Goal: Task Accomplishment & Management: Complete application form

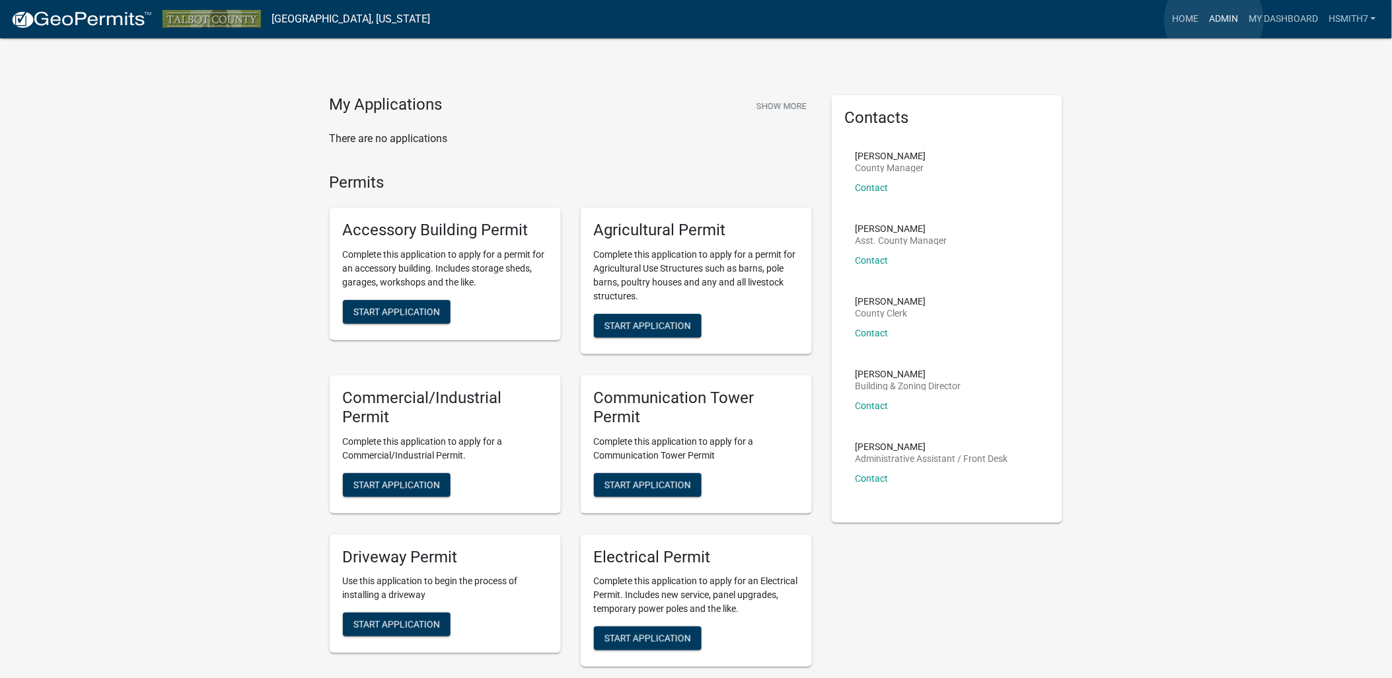
click at [1215, 20] on link "Admin" at bounding box center [1224, 19] width 40 height 25
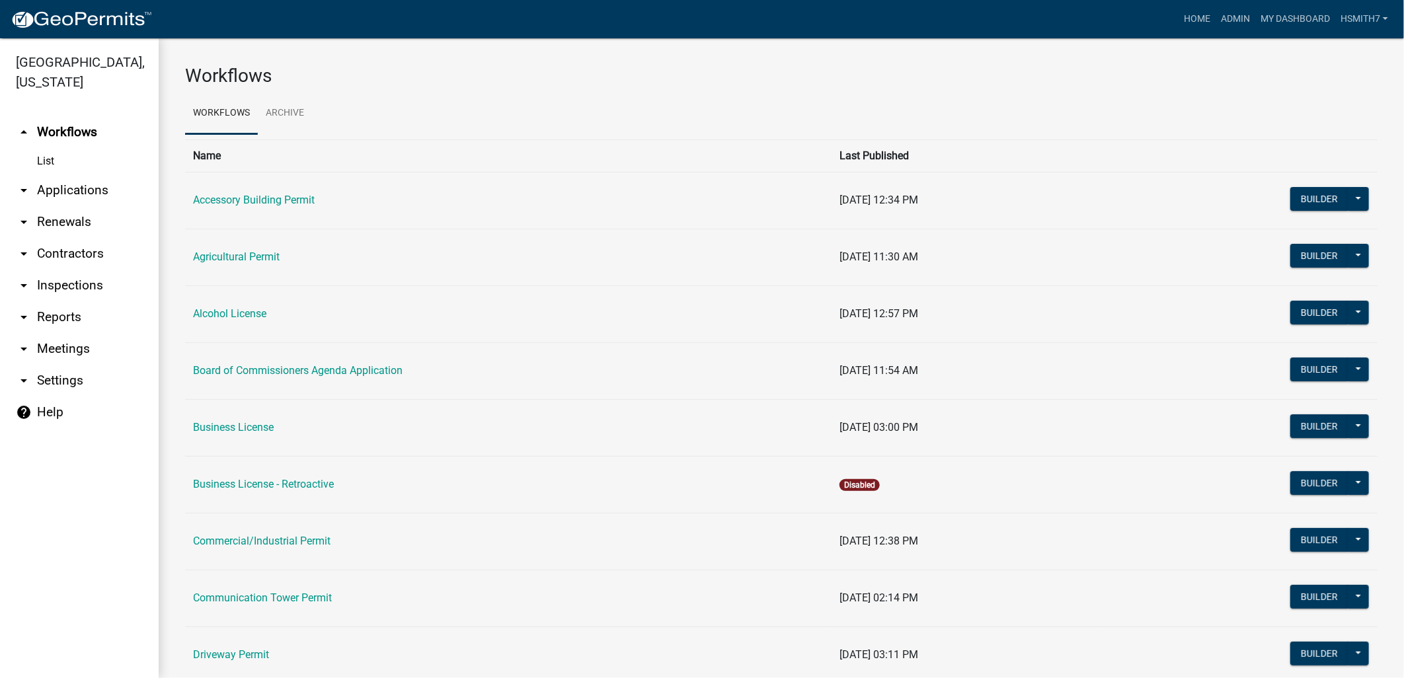
click at [46, 176] on link "arrow_drop_down Applications" at bounding box center [79, 190] width 159 height 32
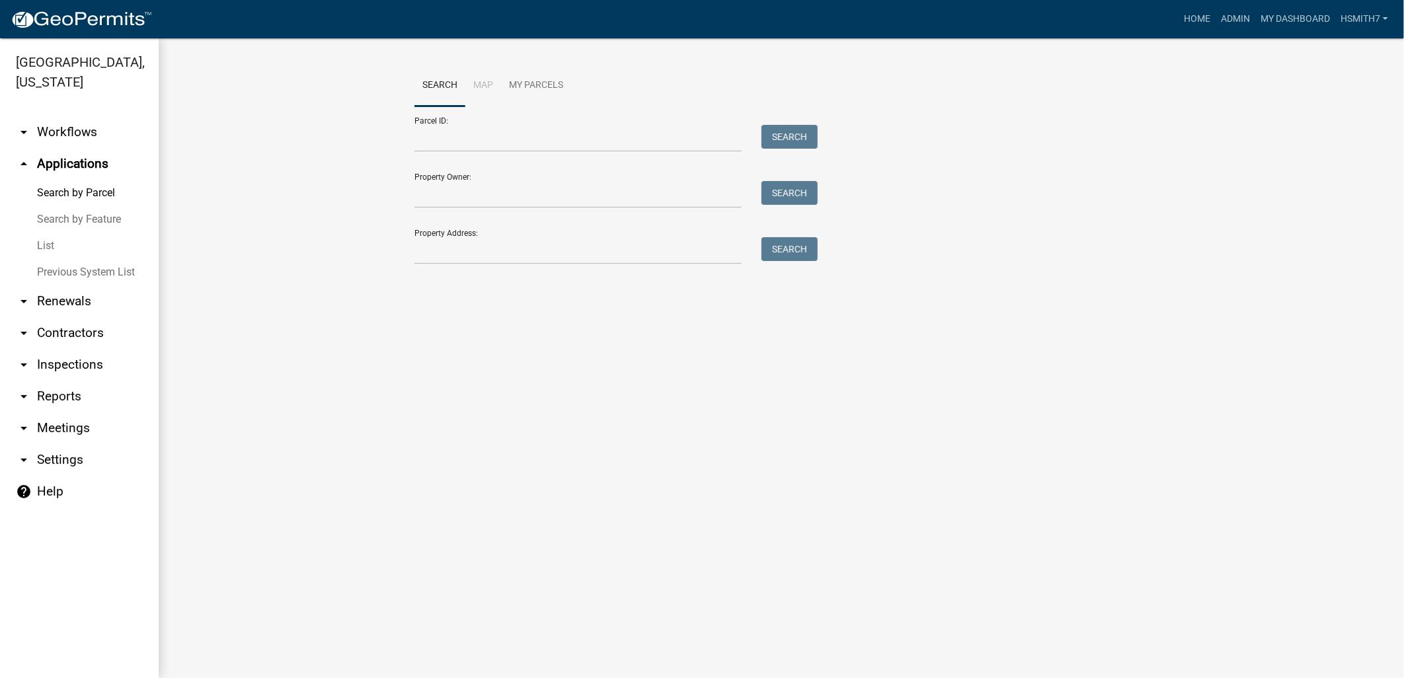
click at [45, 238] on link "List" at bounding box center [79, 246] width 159 height 26
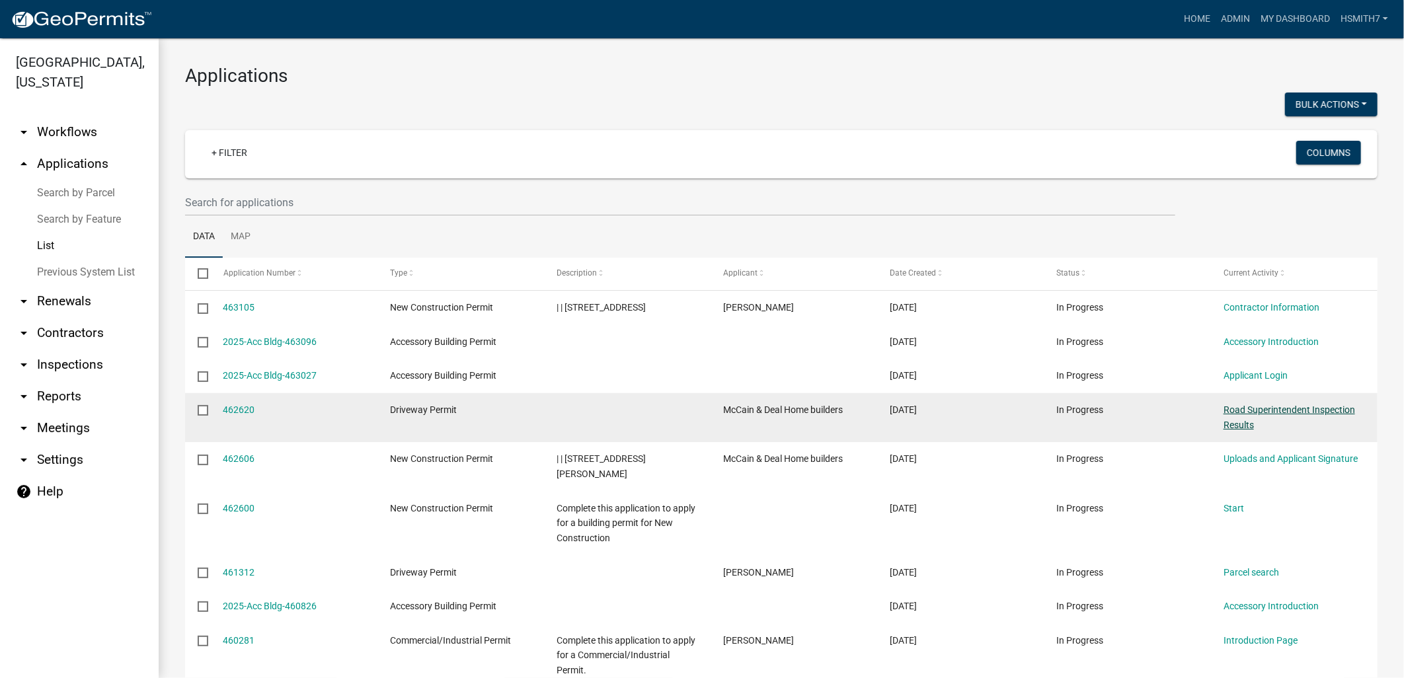
click at [1244, 408] on link "Road Superintendent Inspection Results" at bounding box center [1289, 417] width 132 height 26
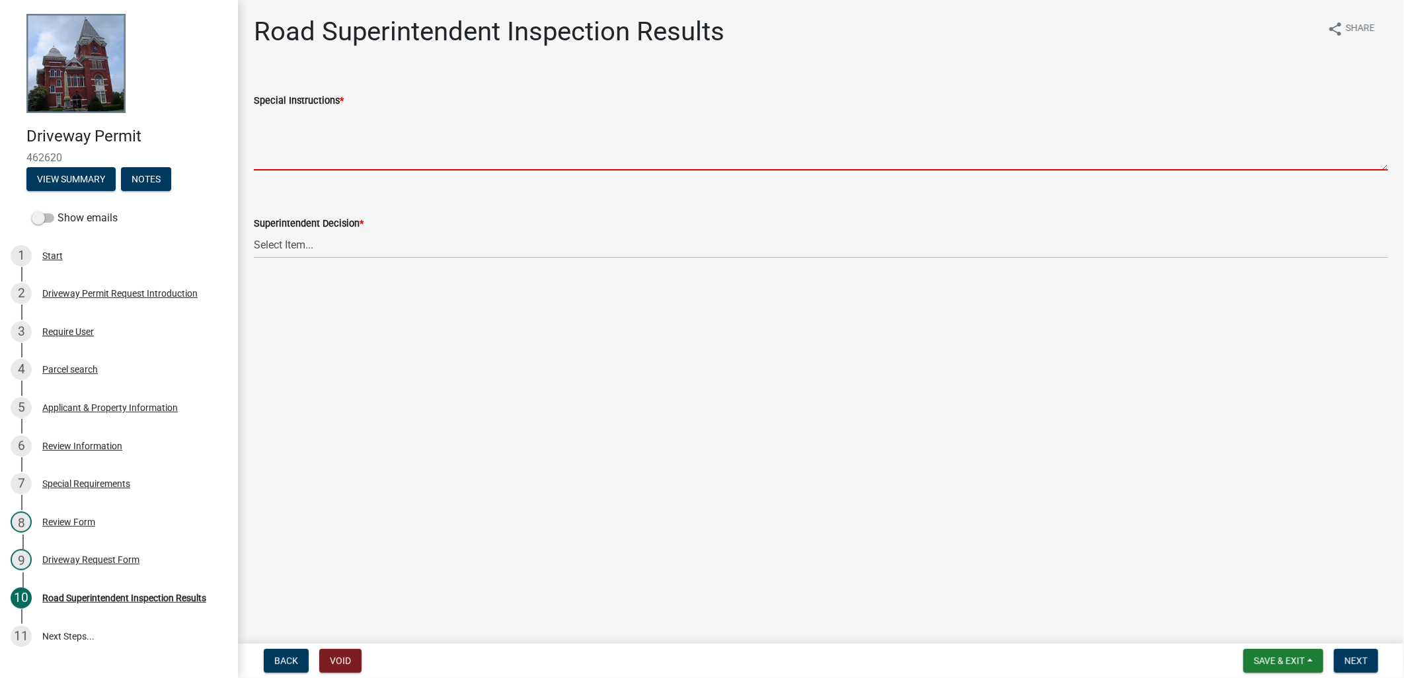
click at [377, 137] on textarea "Special Instructions *" at bounding box center [821, 139] width 1134 height 62
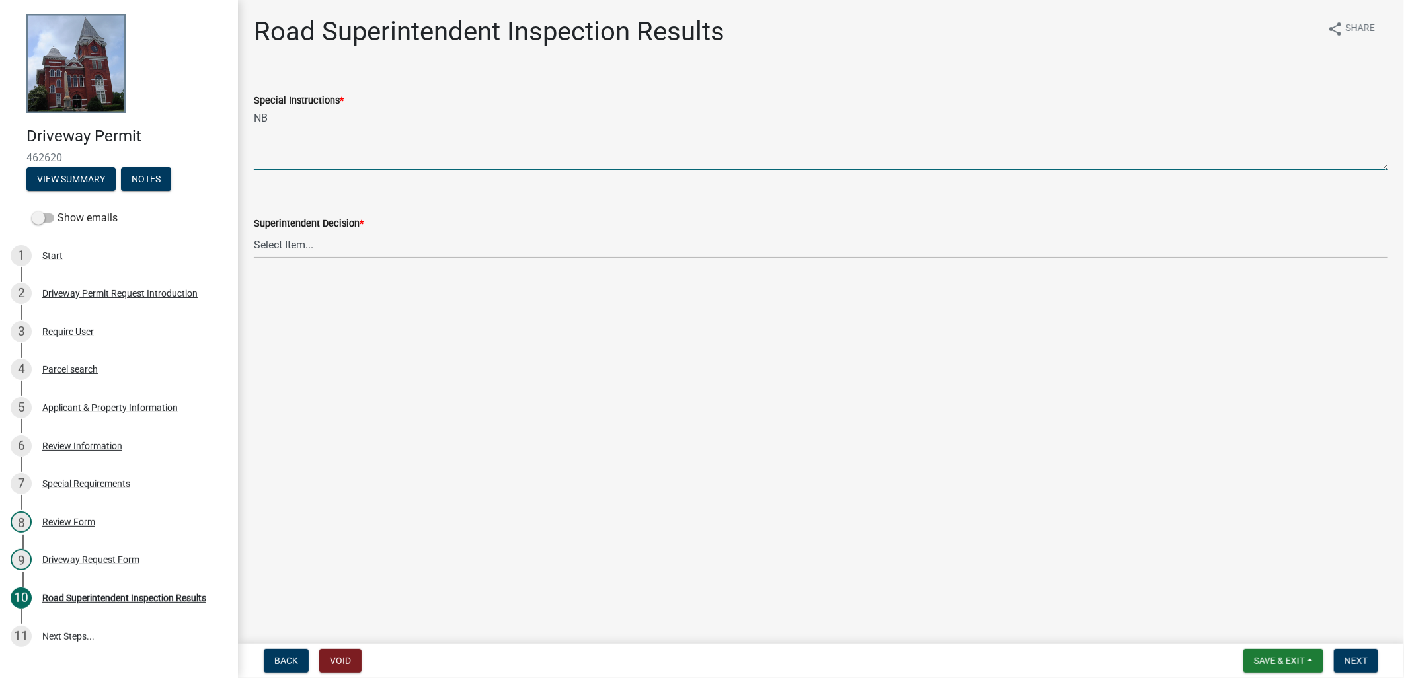
type textarea "N"
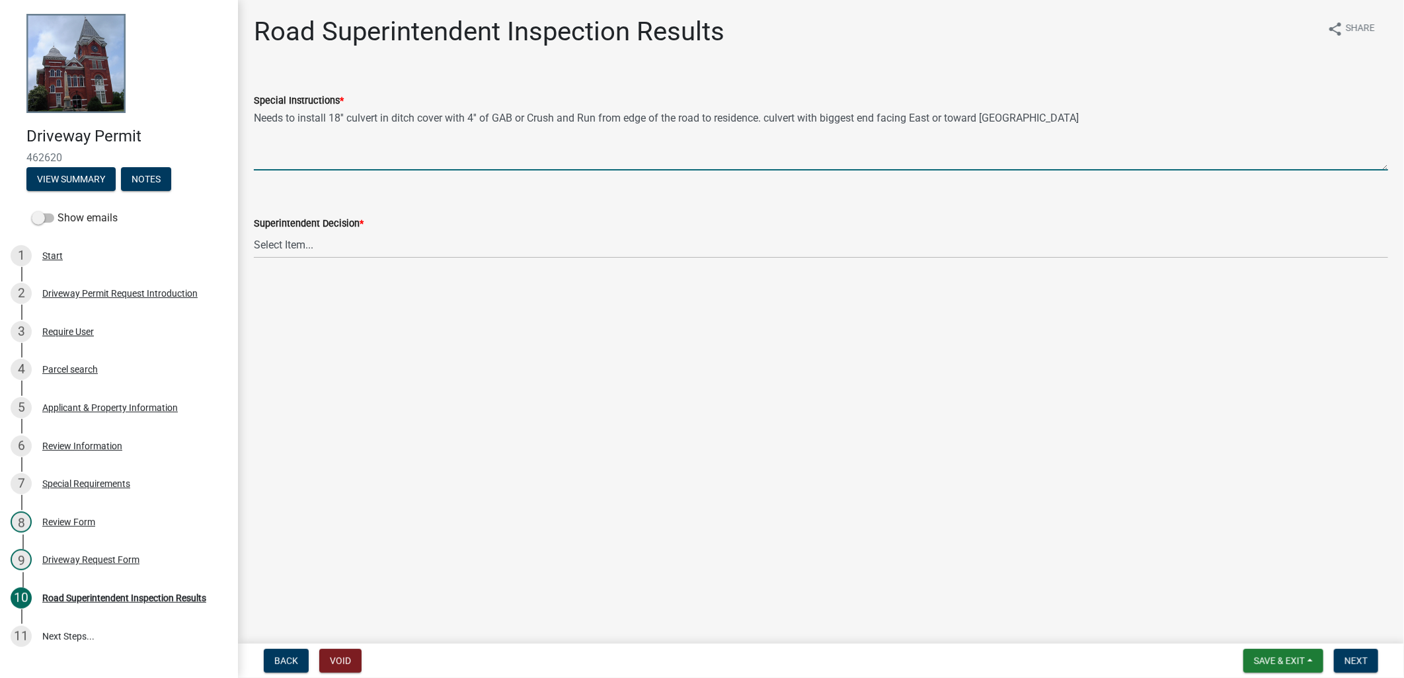
click at [773, 115] on textarea "Needs to install 18'' culvert in ditch cover with 4'' of GAB or Crush and Run f…" at bounding box center [821, 139] width 1134 height 62
click at [771, 116] on textarea "Needs to install 18'' culvert in ditch cover with 4'' of GAB or Crush and Run f…" at bounding box center [821, 139] width 1134 height 62
click at [769, 116] on textarea "Needs to install 18'' culvert in ditch cover with 4'' of GAB or Crush and Run f…" at bounding box center [821, 139] width 1134 height 62
click at [767, 116] on textarea "Needs to install 18'' culvert in ditch cover with 4'' of GAB or Crush and Run f…" at bounding box center [821, 139] width 1134 height 62
type textarea "Needs to install 18'' culvert in ditch cover with 4'' of GAB or Crush and Run f…"
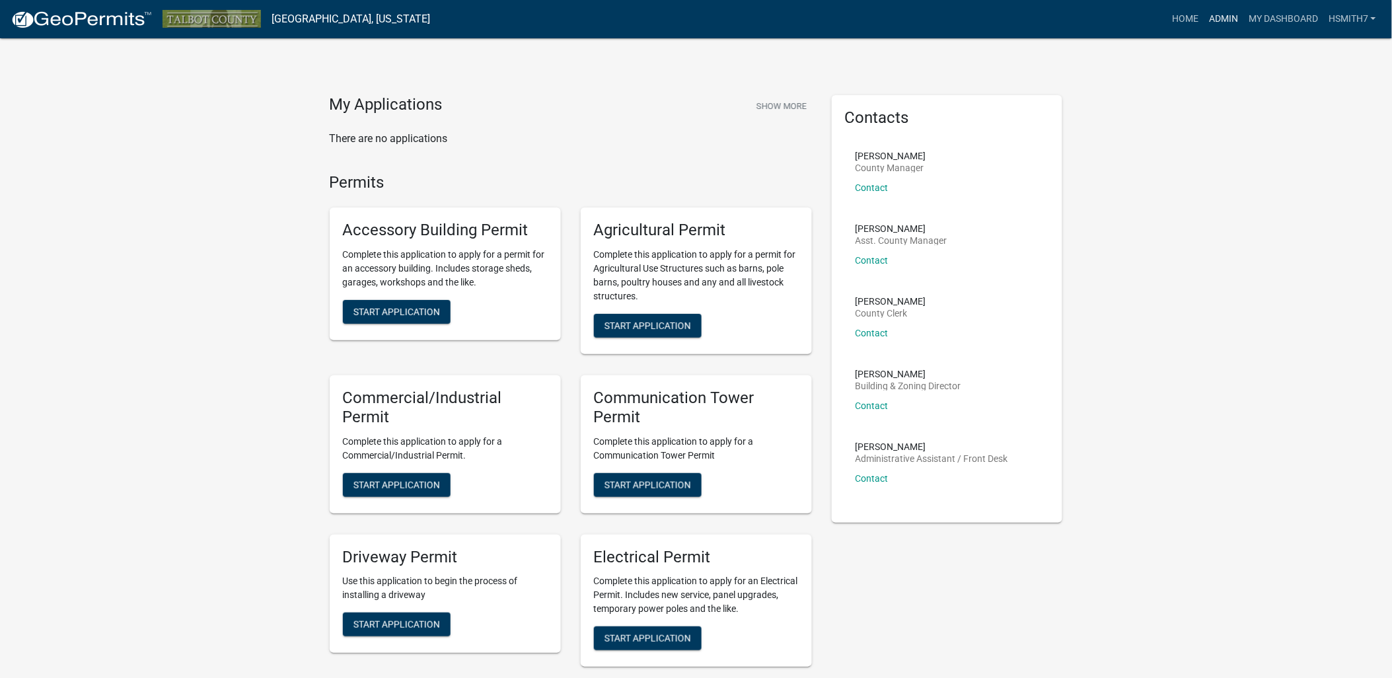
click at [1225, 16] on link "Admin" at bounding box center [1224, 19] width 40 height 25
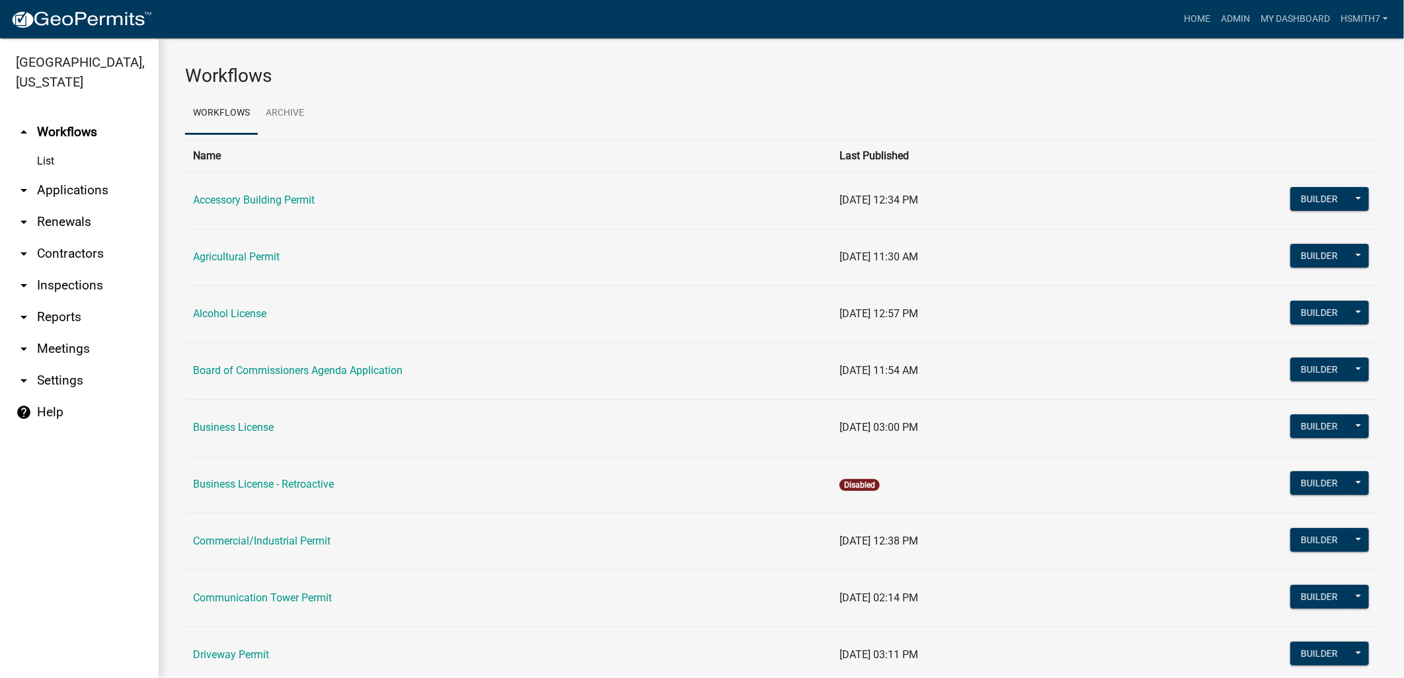
click at [96, 192] on link "arrow_drop_down Applications" at bounding box center [79, 190] width 159 height 32
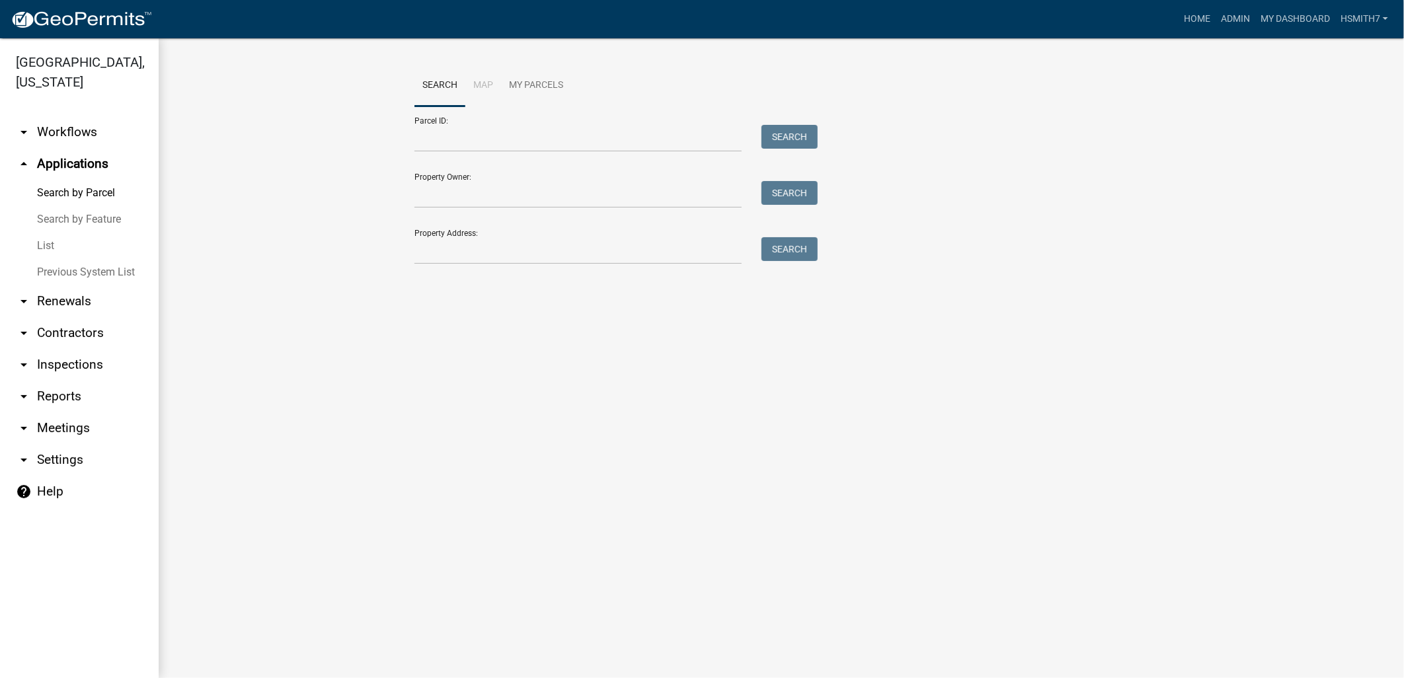
click at [36, 253] on link "List" at bounding box center [79, 246] width 159 height 26
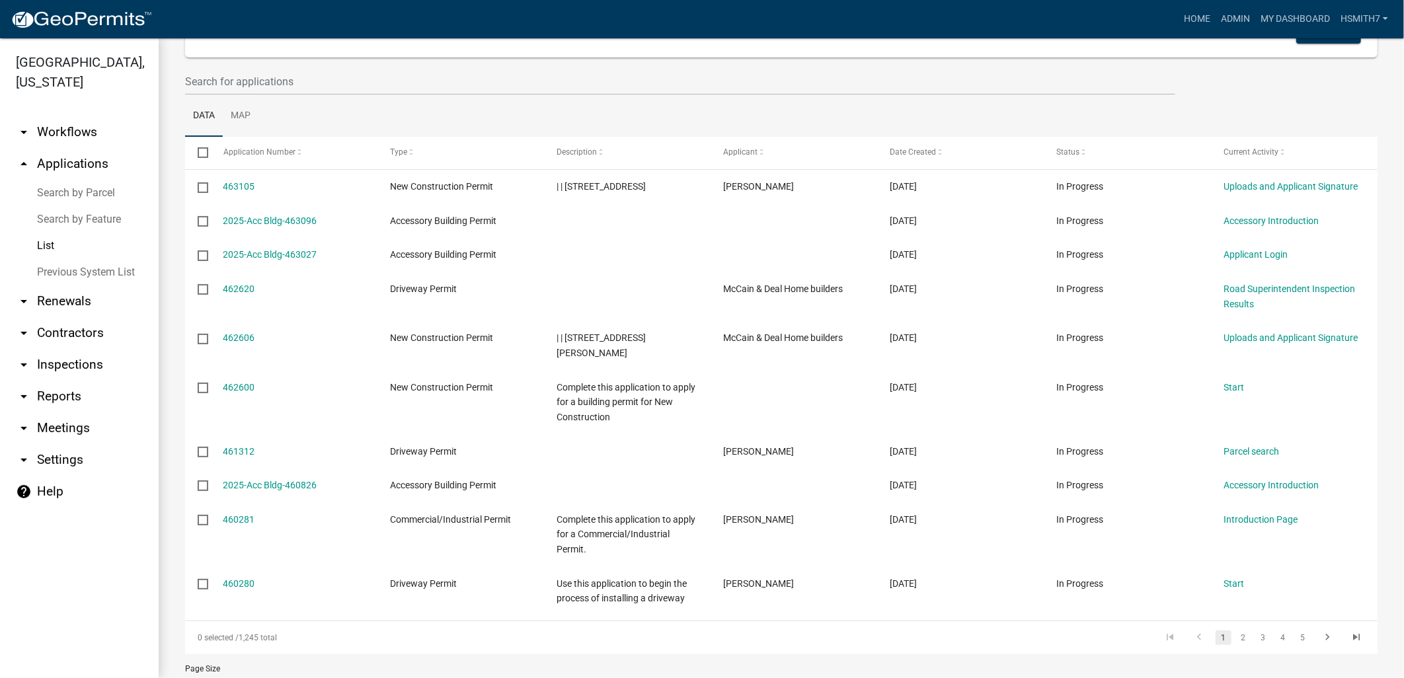
scroll to position [147, 0]
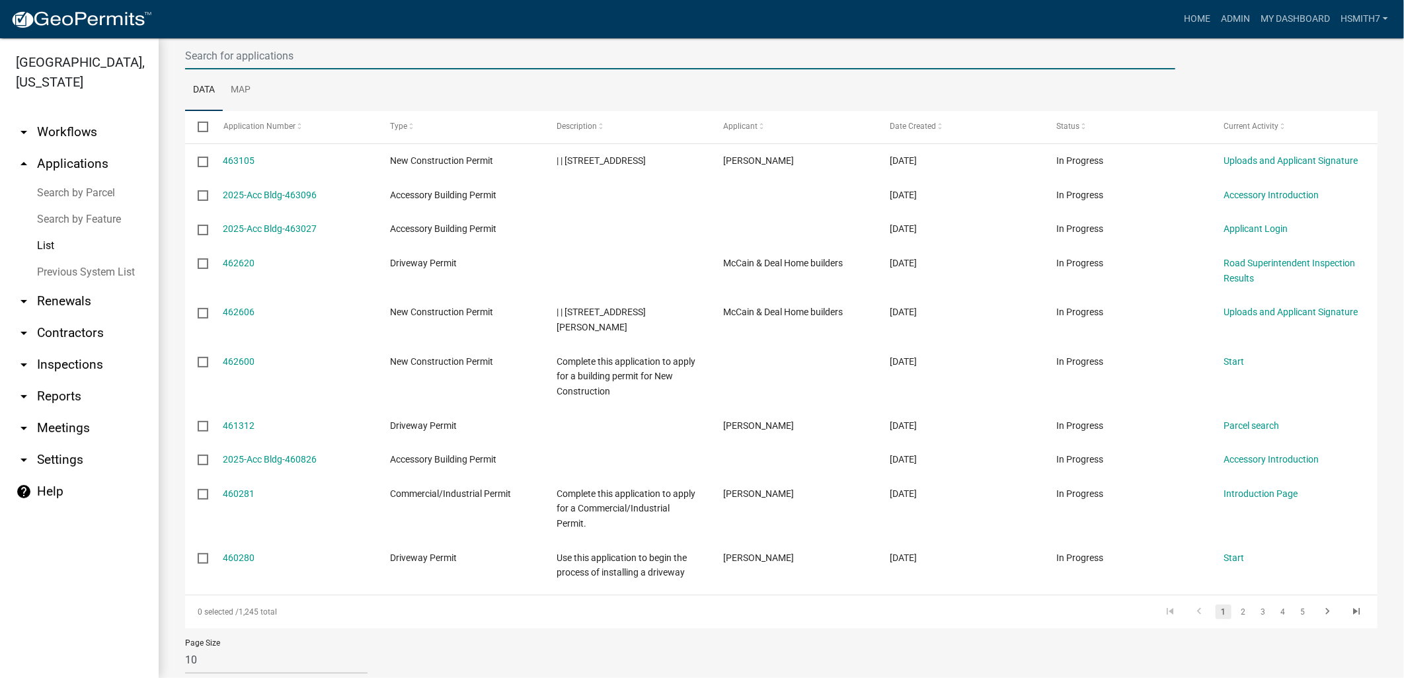
click at [231, 57] on input "text" at bounding box center [680, 55] width 990 height 27
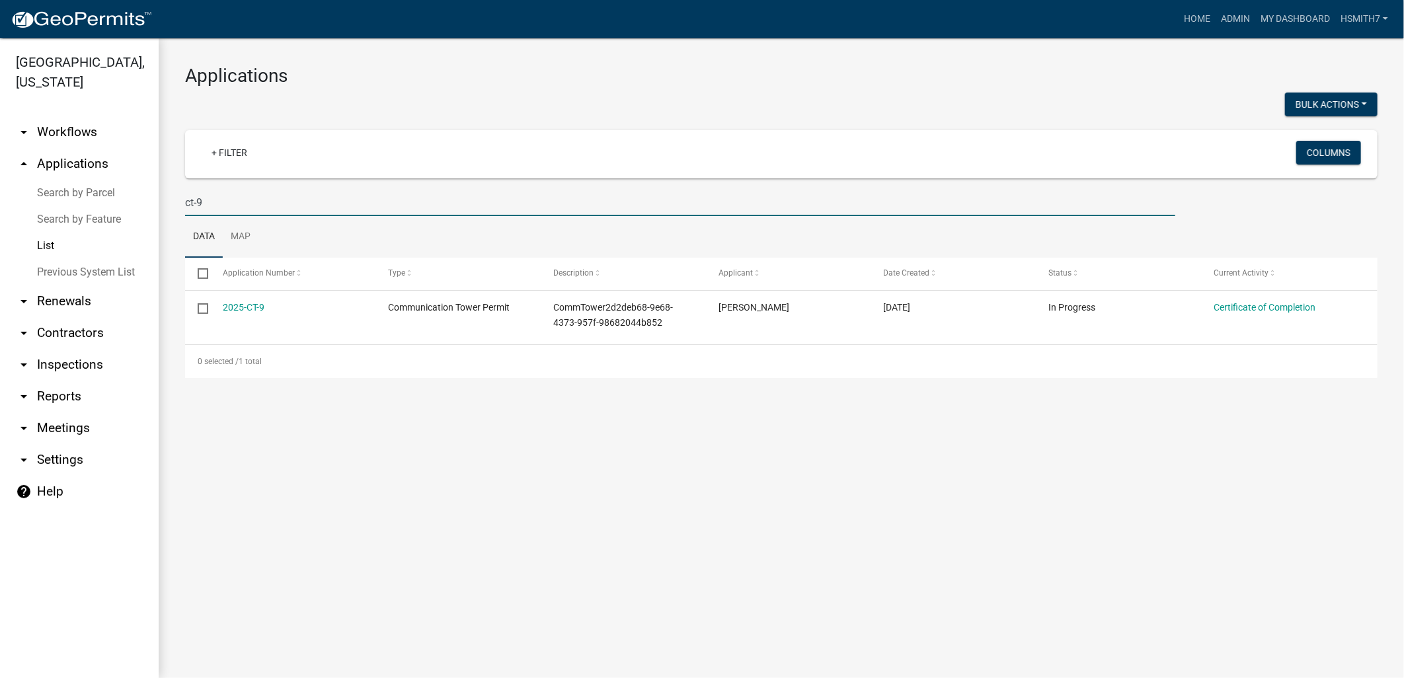
scroll to position [0, 0]
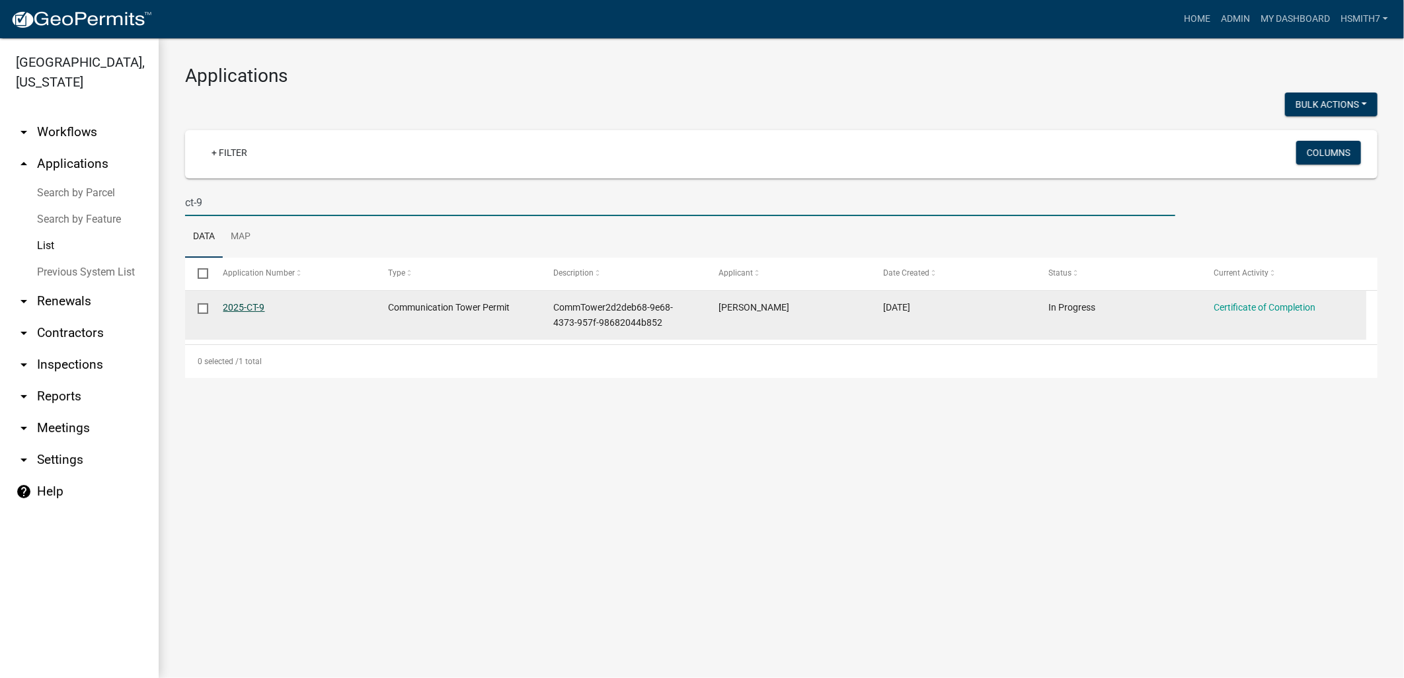
type input "ct-9"
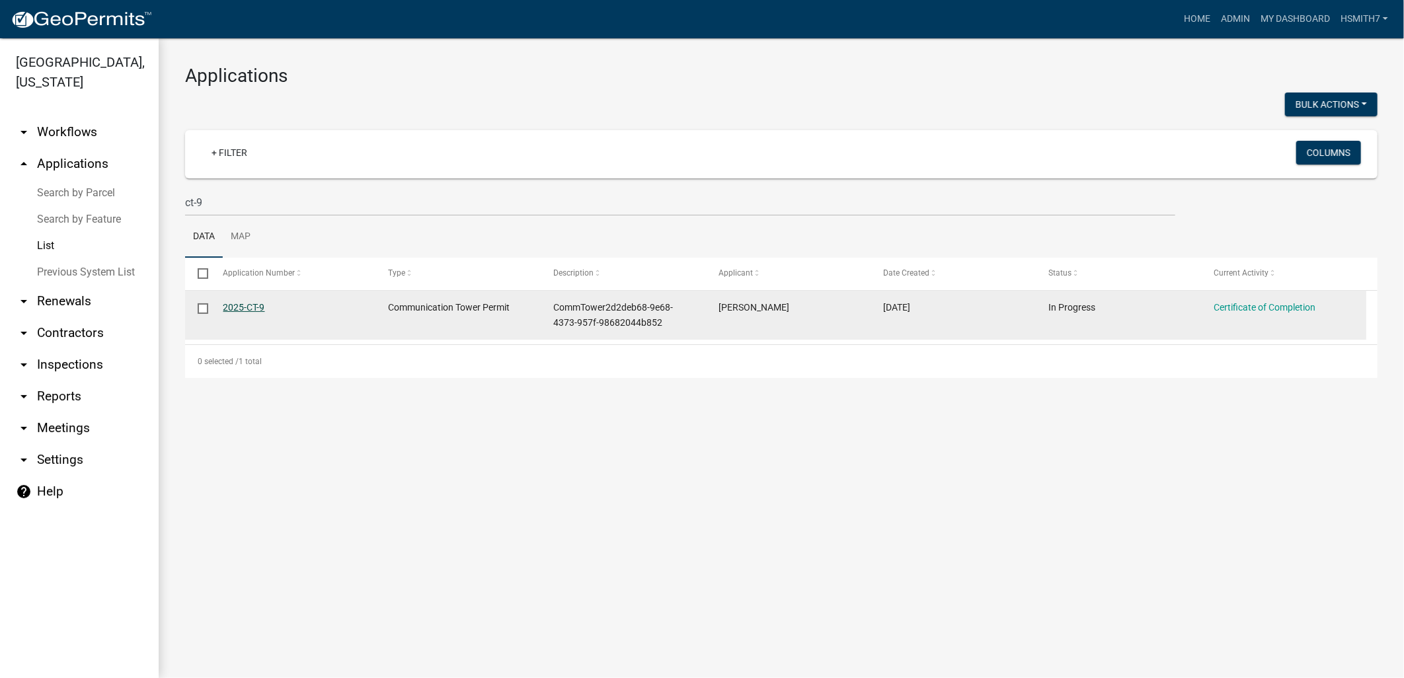
click at [239, 304] on link "2025-CT-9" at bounding box center [244, 307] width 42 height 11
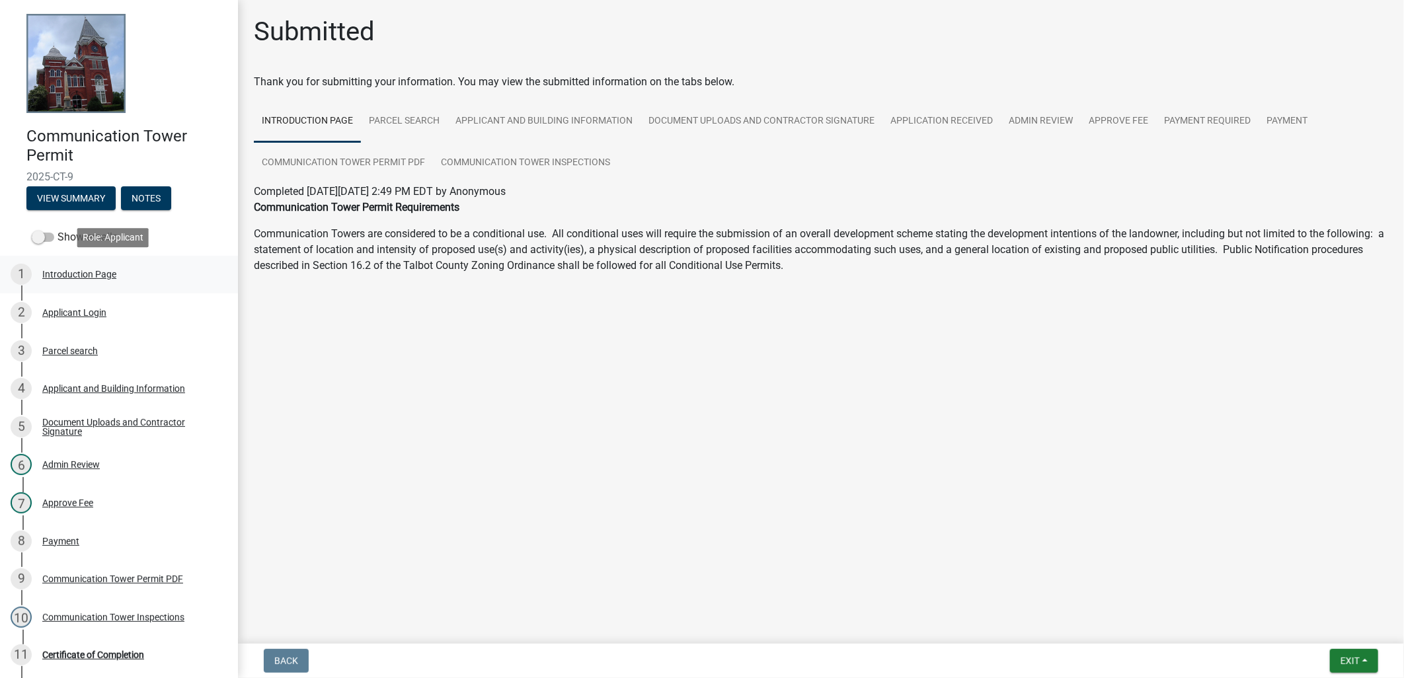
click at [104, 274] on div "Introduction Page" at bounding box center [79, 274] width 74 height 9
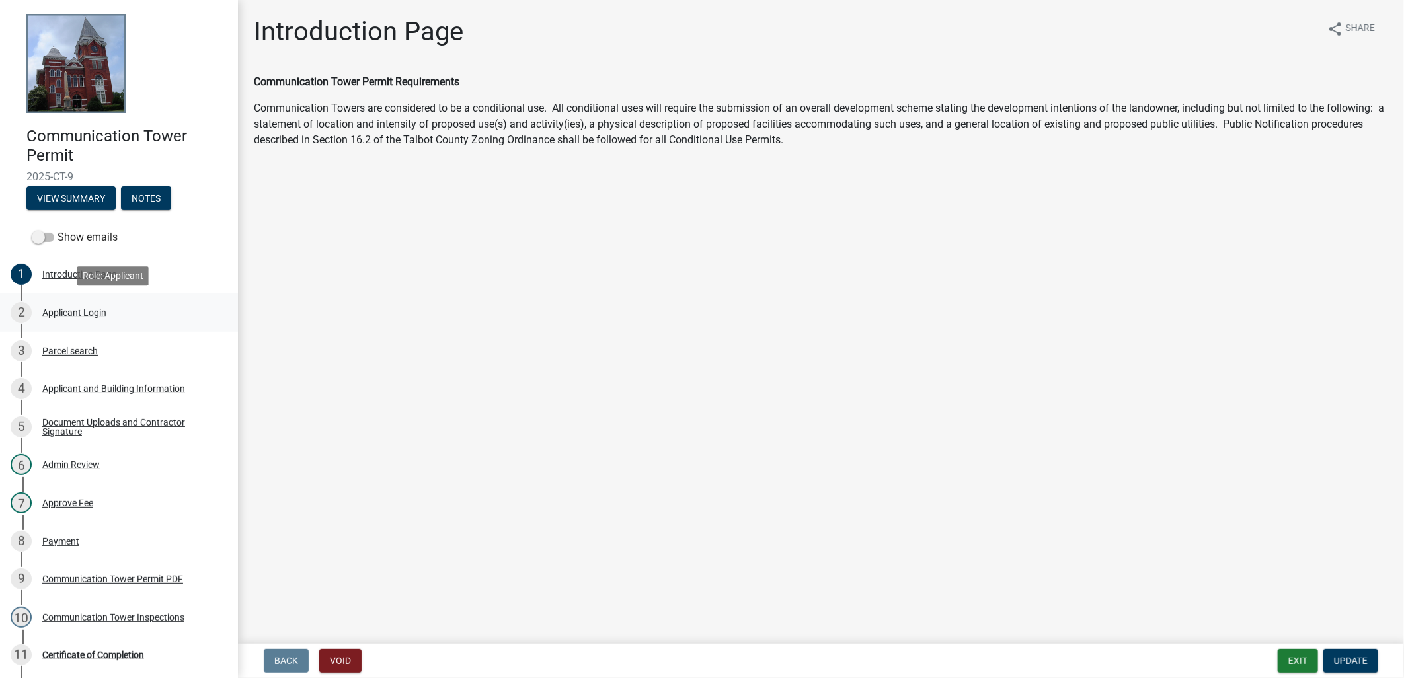
click at [103, 326] on link "2 Applicant Login" at bounding box center [119, 312] width 238 height 38
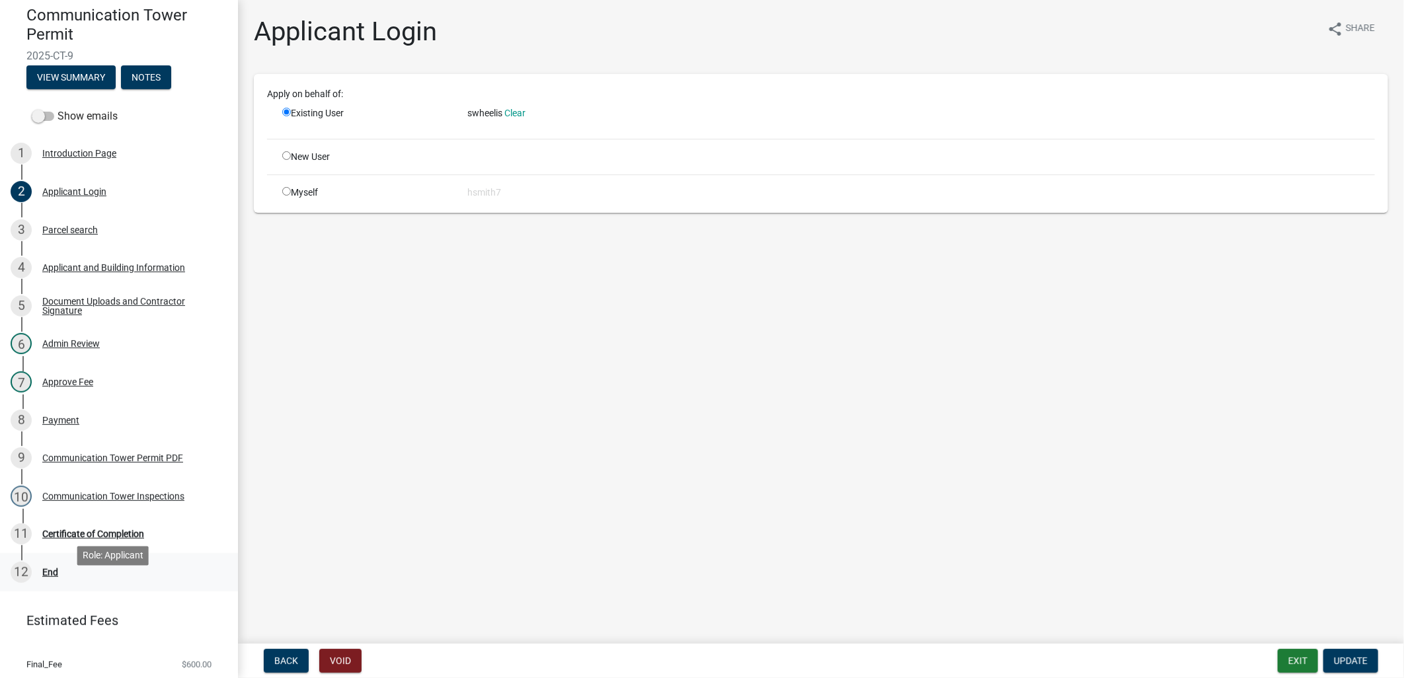
scroll to position [147, 0]
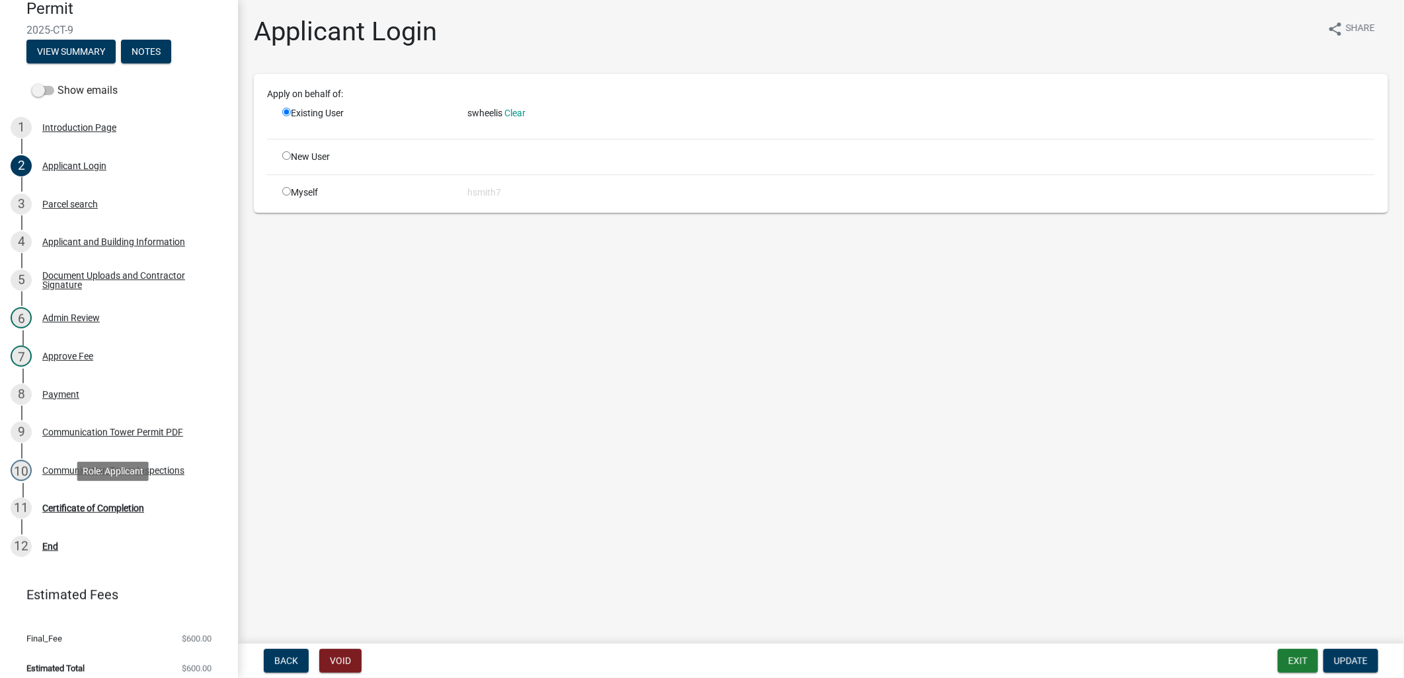
click at [107, 513] on div "11 Certificate of Completion" at bounding box center [114, 508] width 206 height 21
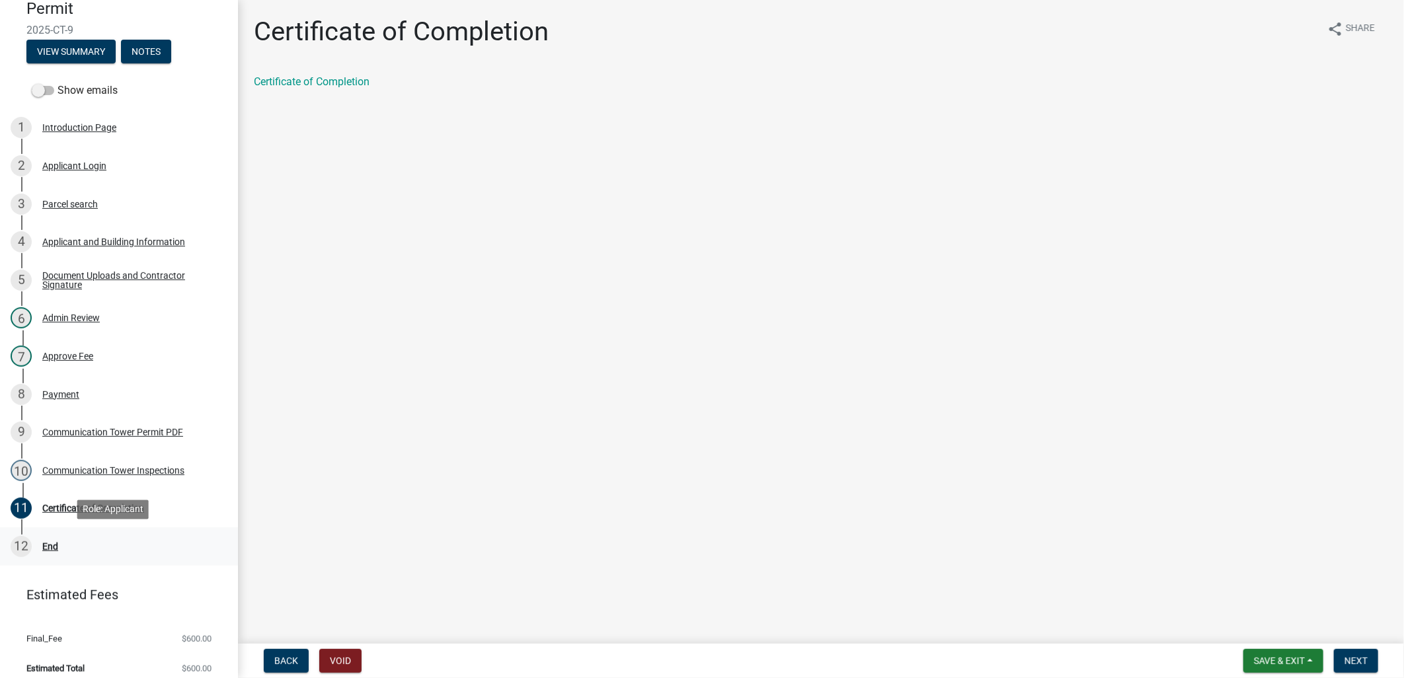
click at [106, 542] on div "12 End" at bounding box center [114, 546] width 206 height 21
click at [96, 403] on div "8 Payment" at bounding box center [114, 394] width 206 height 21
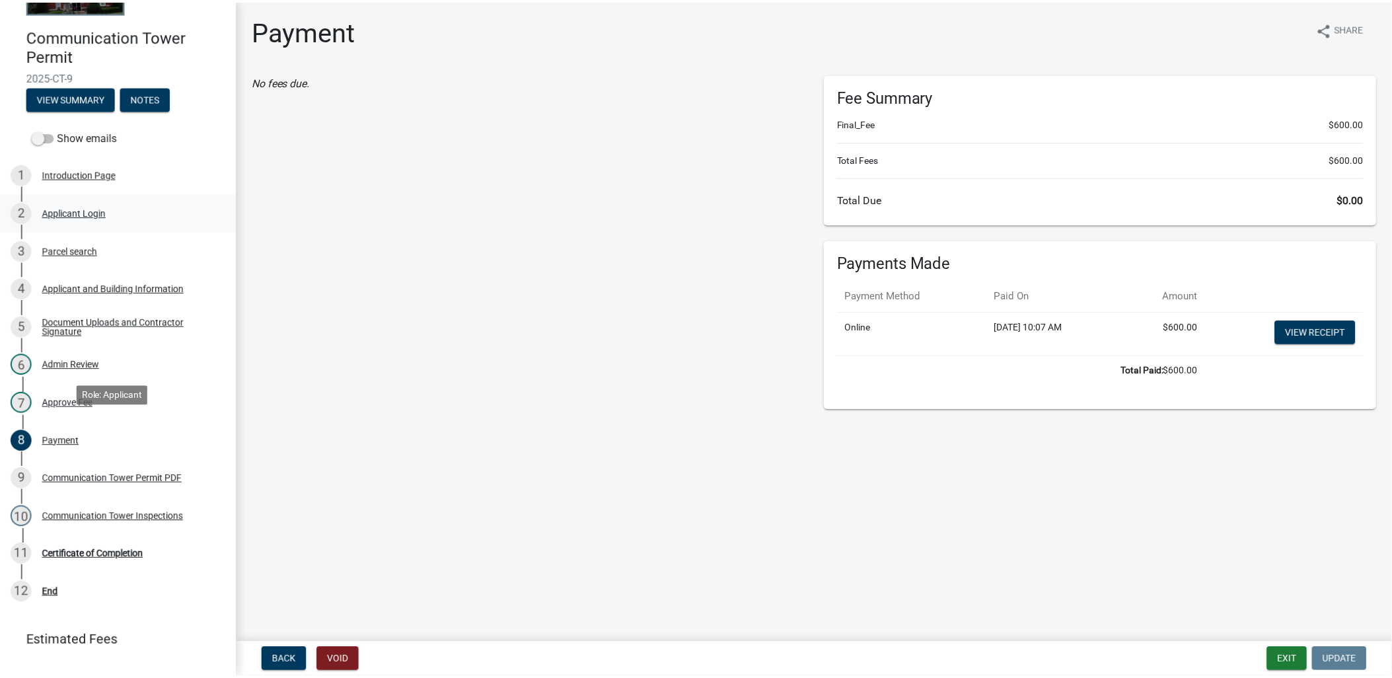
scroll to position [73, 0]
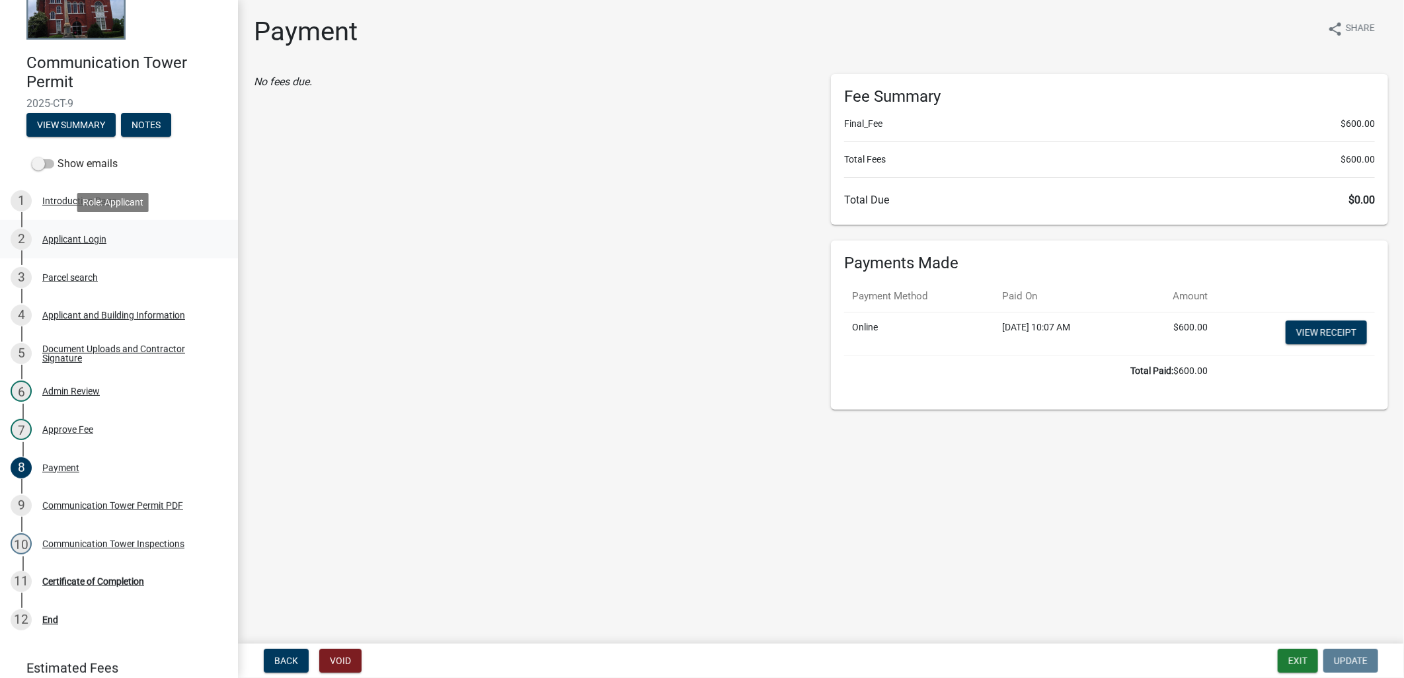
click at [75, 245] on div "2 Applicant Login" at bounding box center [114, 239] width 206 height 21
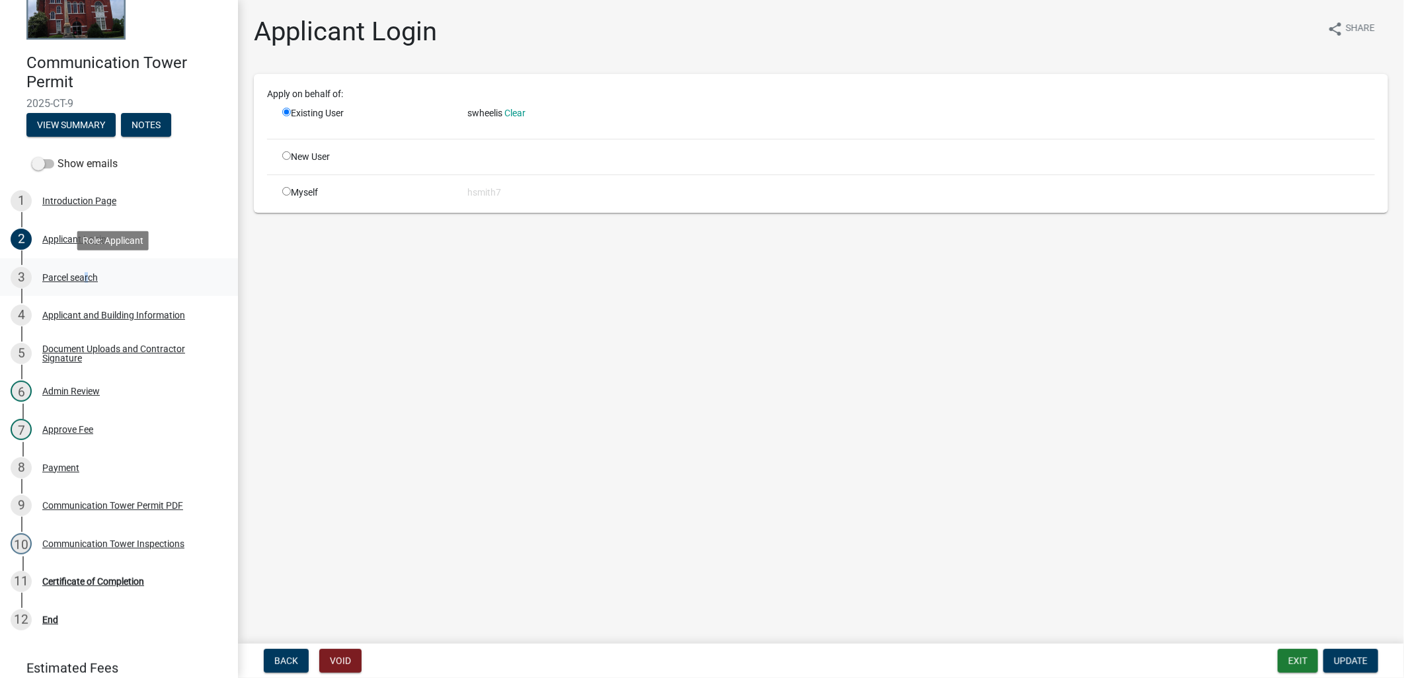
click at [83, 270] on div "3 Parcel search" at bounding box center [114, 277] width 206 height 21
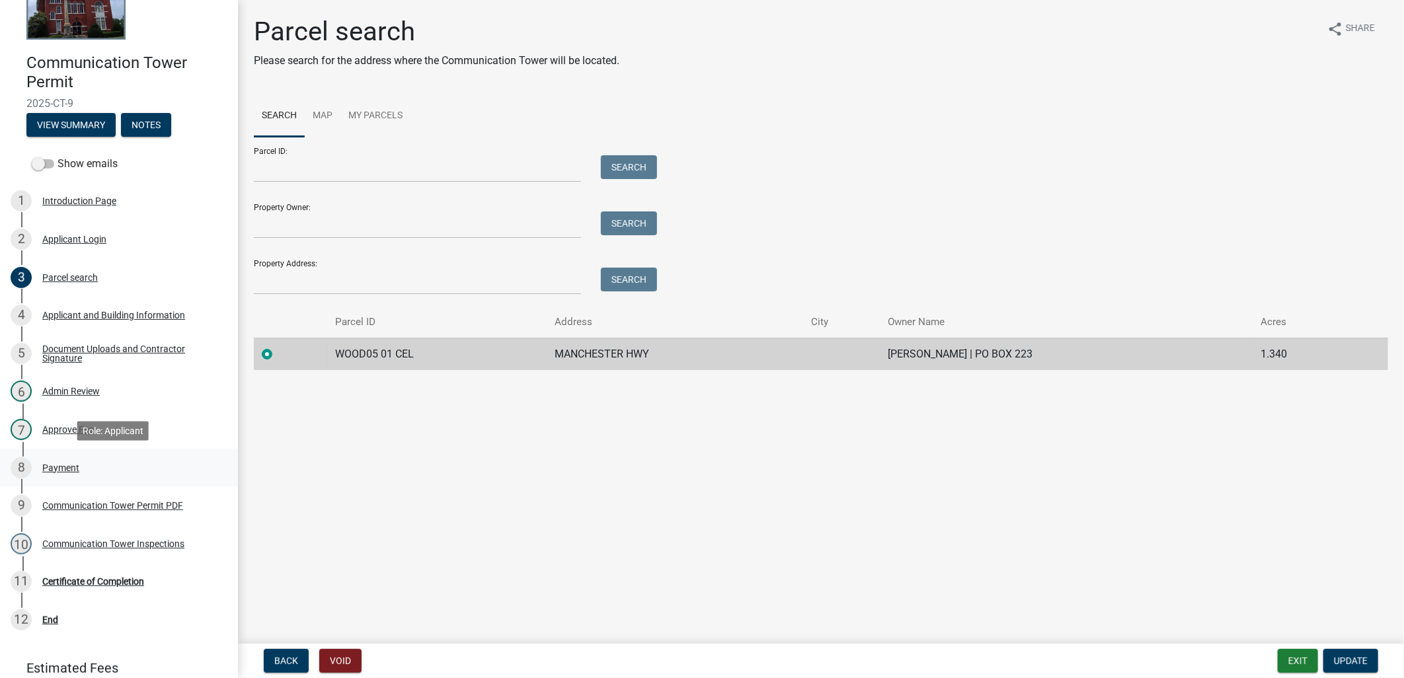
click at [112, 477] on div "8 Payment" at bounding box center [114, 467] width 206 height 21
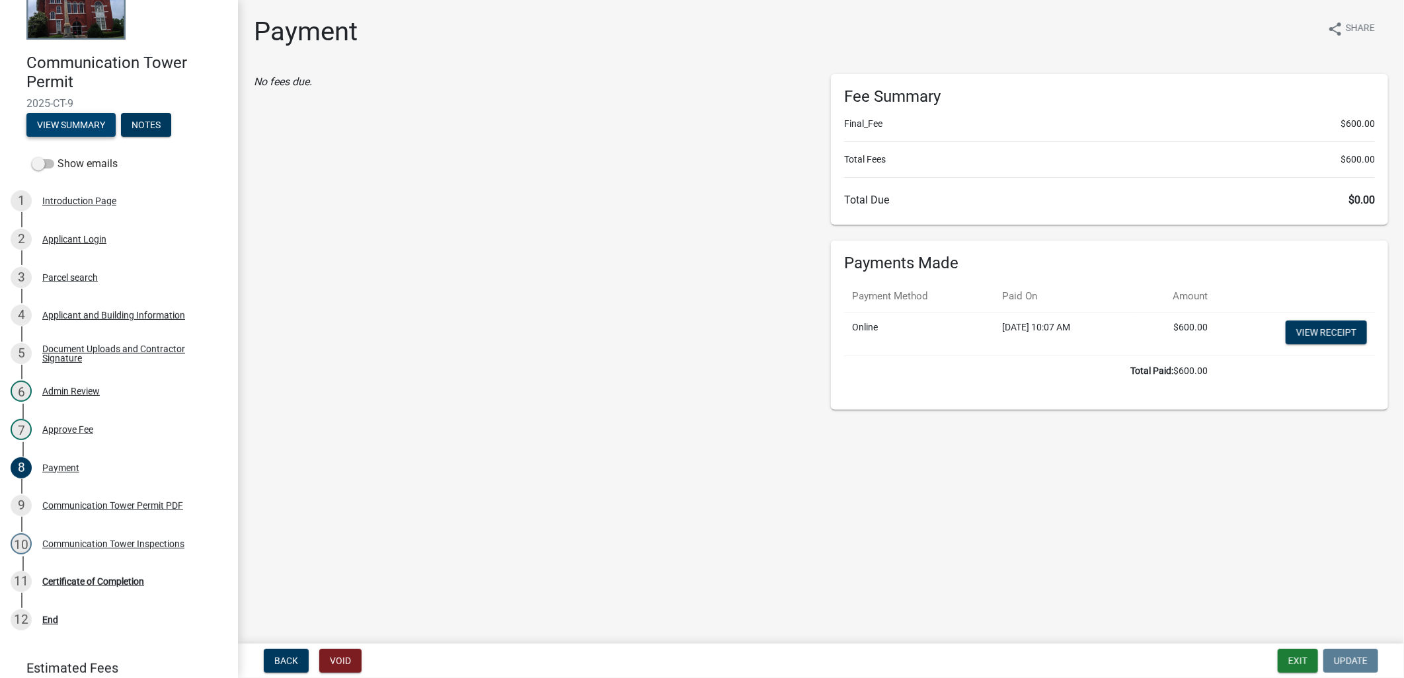
click at [56, 124] on button "View Summary" at bounding box center [70, 125] width 89 height 24
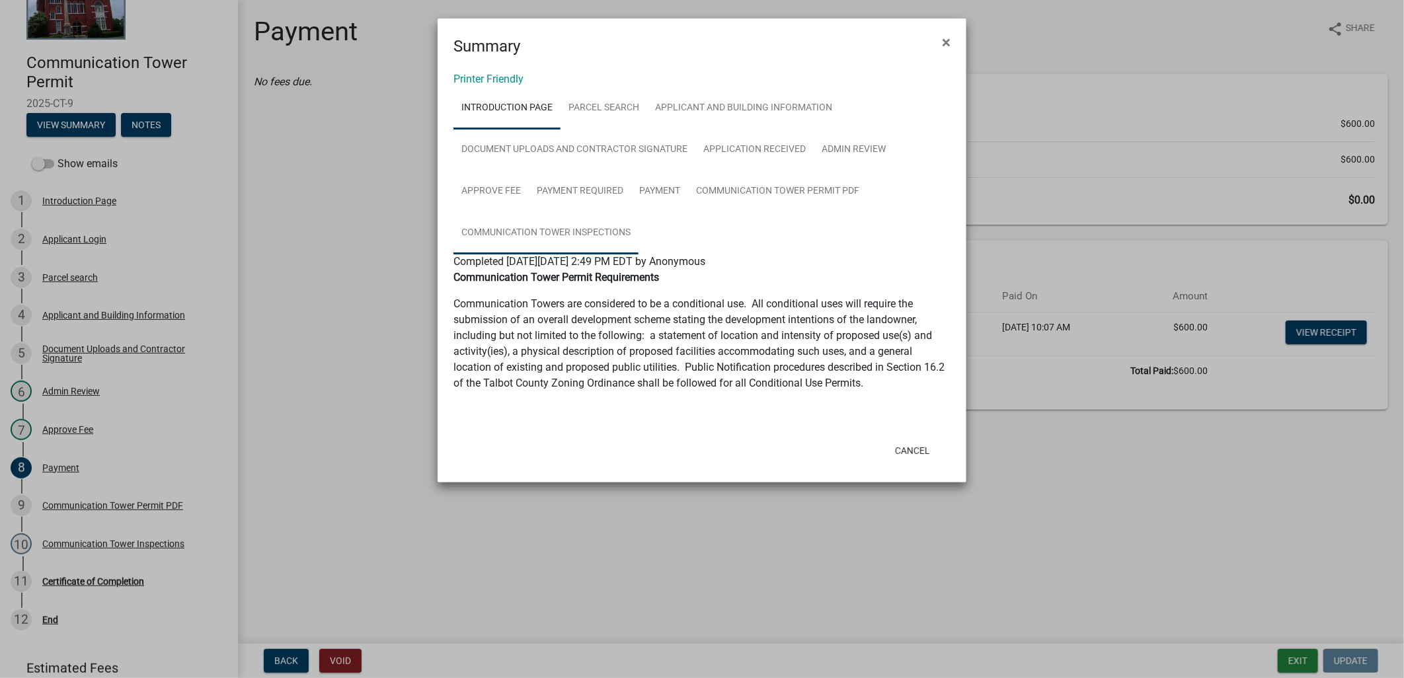
click at [556, 231] on link "Communication Tower Inspections" at bounding box center [545, 233] width 185 height 42
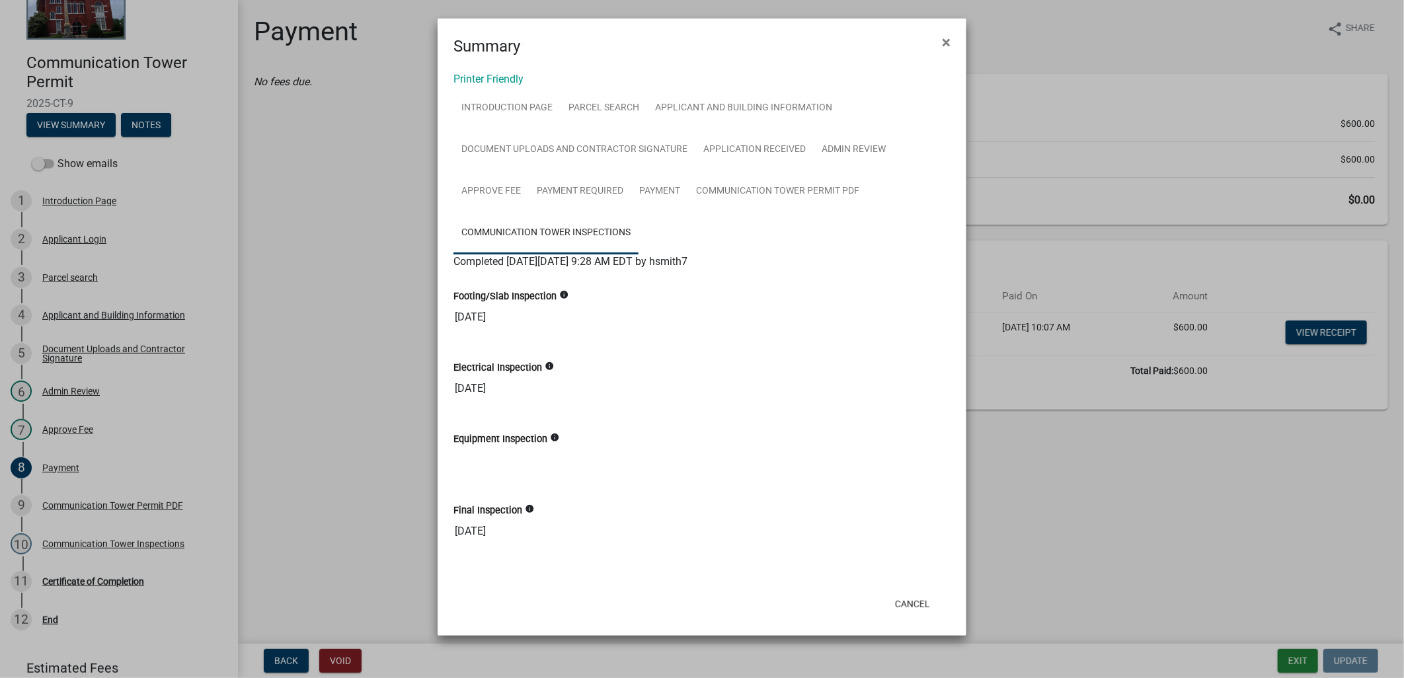
click at [473, 66] on div "Printer Friendly Introduction Page Parcel search Applicant and Building Informa…" at bounding box center [701, 322] width 529 height 529
click at [478, 74] on link "Printer Friendly" at bounding box center [488, 79] width 70 height 13
click at [925, 599] on button "Cancel" at bounding box center [912, 604] width 56 height 24
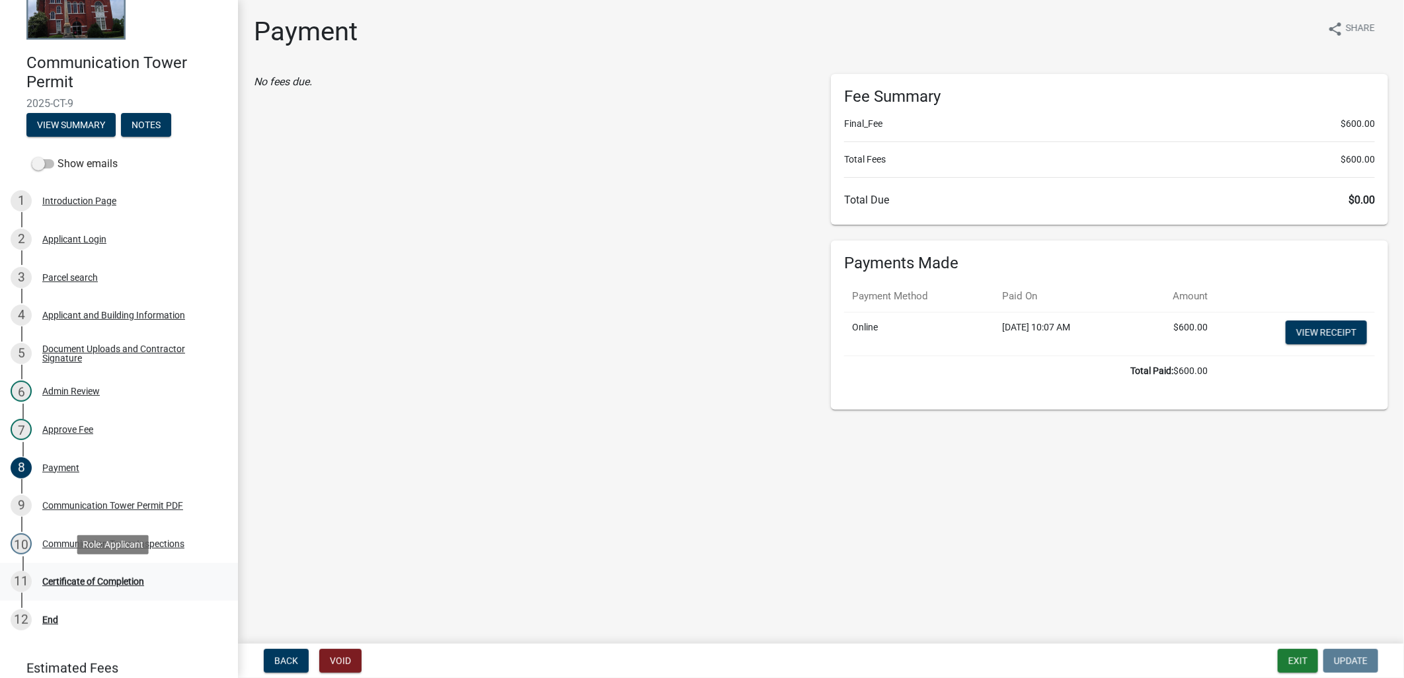
click at [123, 584] on div "Certificate of Completion" at bounding box center [93, 581] width 102 height 9
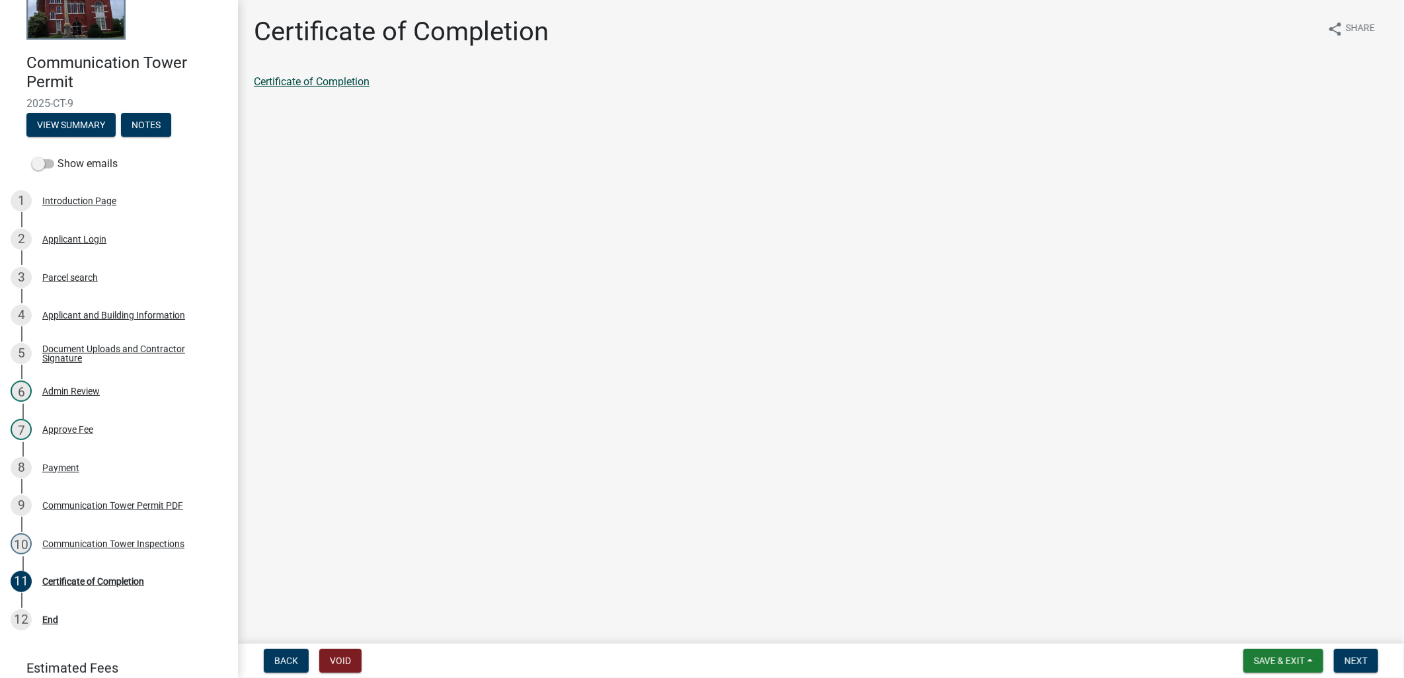
click at [299, 81] on link "Certificate of Completion" at bounding box center [312, 81] width 116 height 13
click at [1351, 660] on span "Next" at bounding box center [1355, 661] width 23 height 11
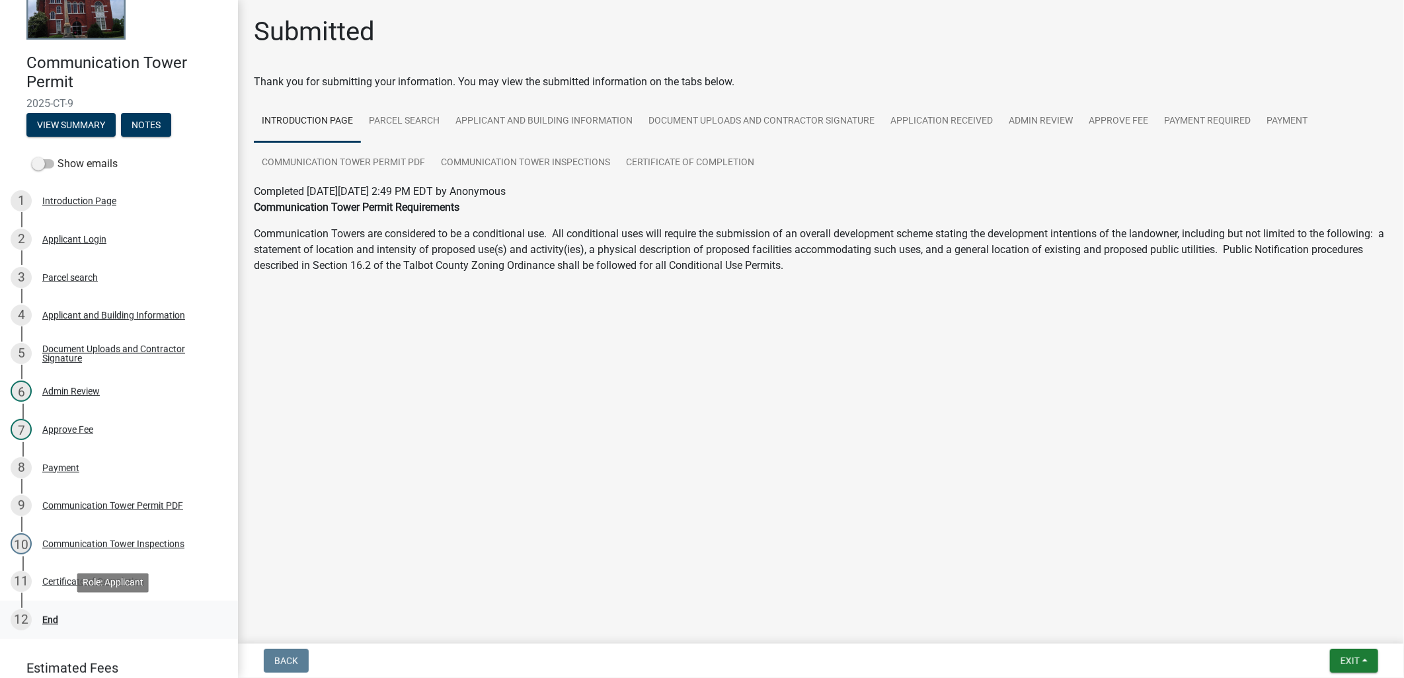
click at [122, 610] on div "12 End" at bounding box center [114, 619] width 206 height 21
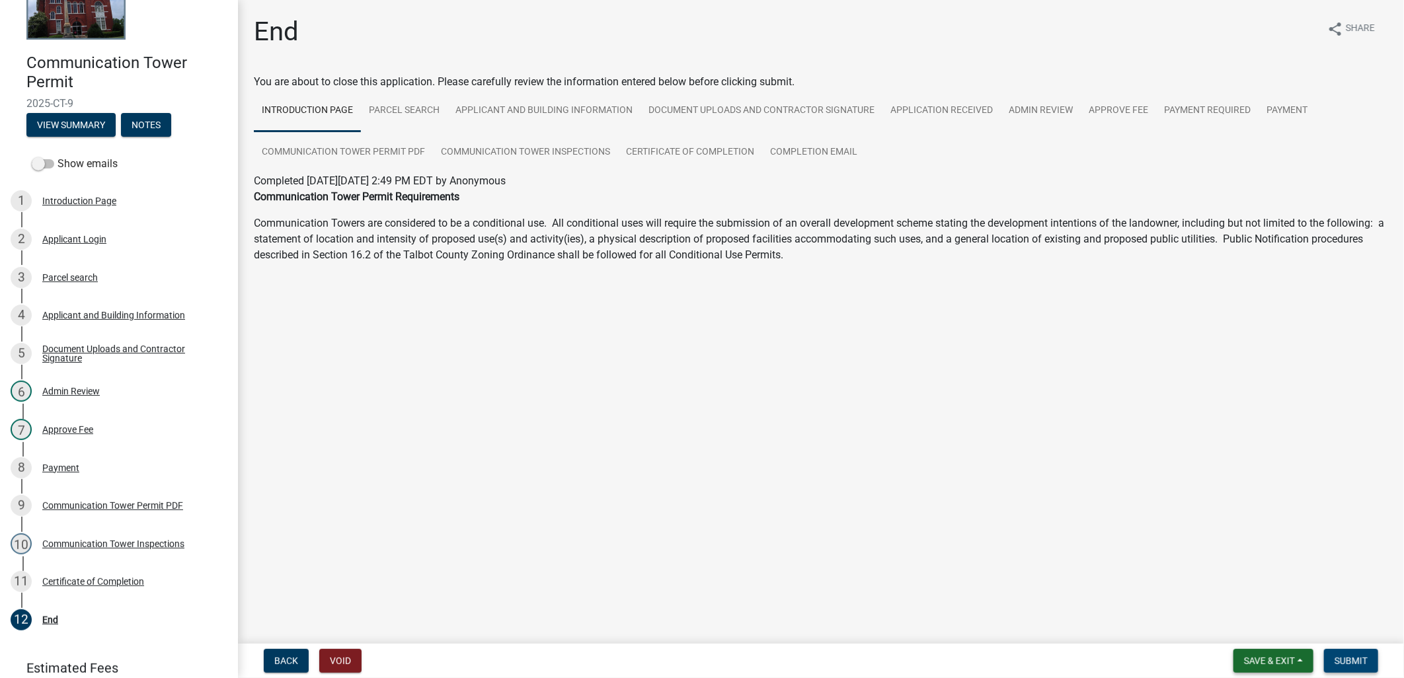
click at [1365, 663] on span "Submit" at bounding box center [1350, 661] width 33 height 11
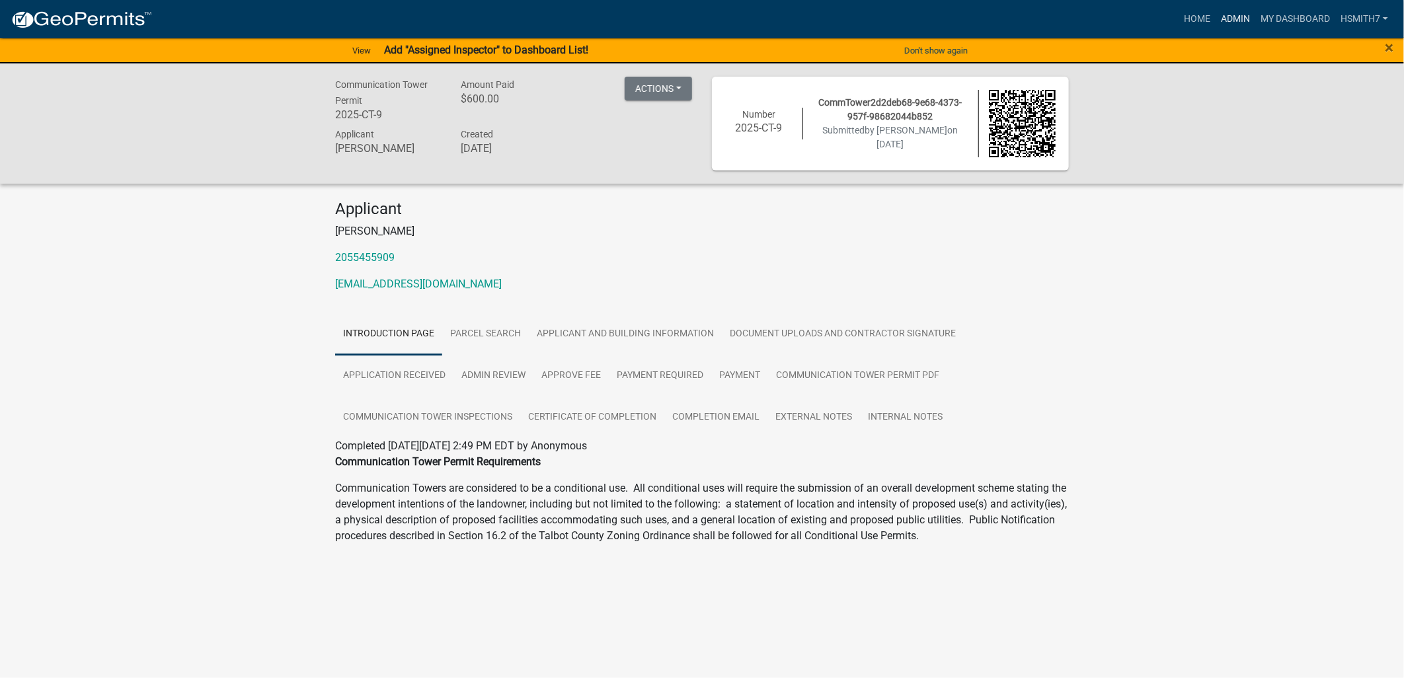
click at [1236, 11] on link "Admin" at bounding box center [1235, 19] width 40 height 25
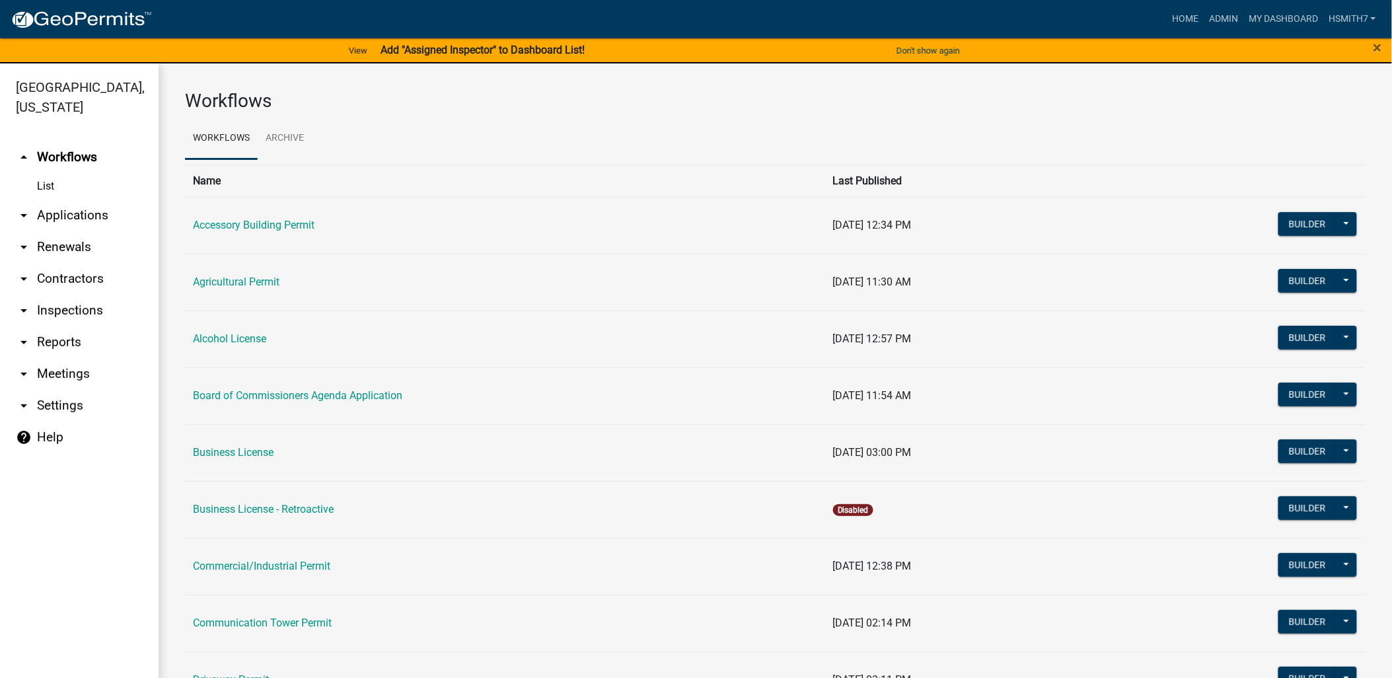
click at [49, 196] on link "List" at bounding box center [79, 186] width 159 height 26
click at [60, 216] on link "arrow_drop_down Applications" at bounding box center [79, 216] width 159 height 32
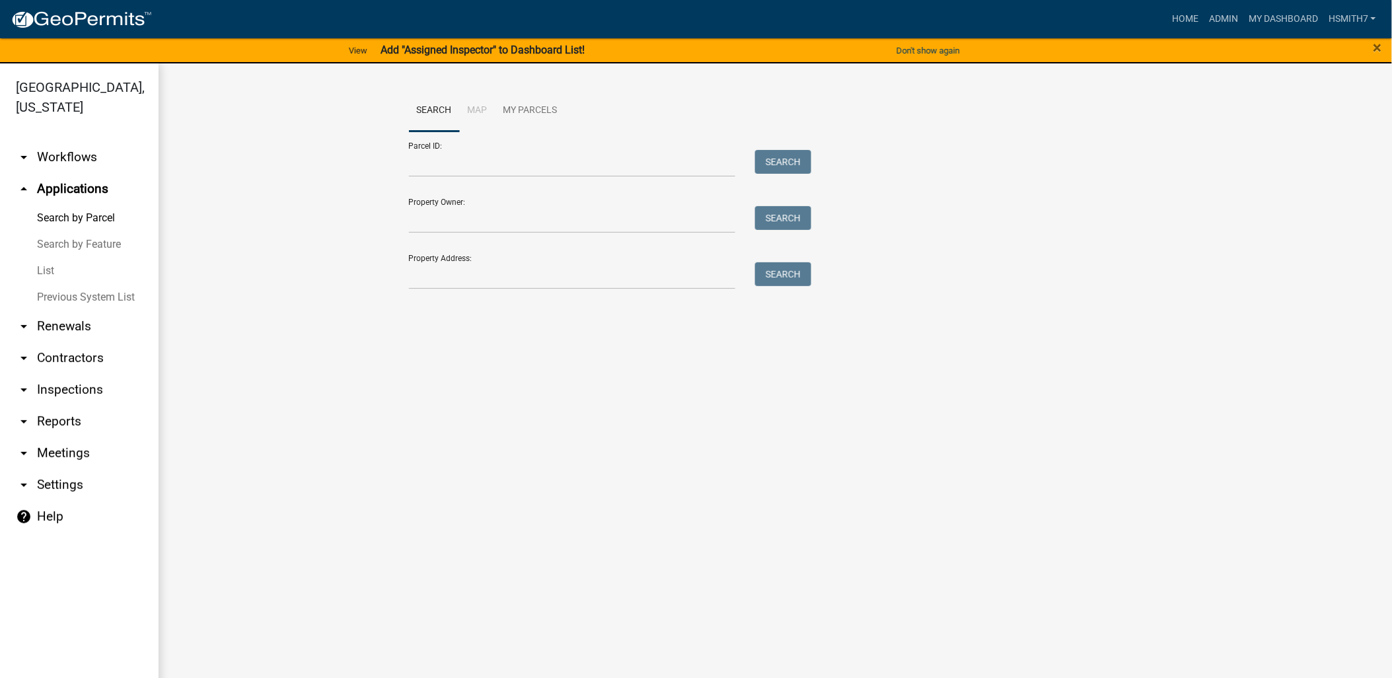
click at [43, 270] on link "List" at bounding box center [79, 271] width 159 height 26
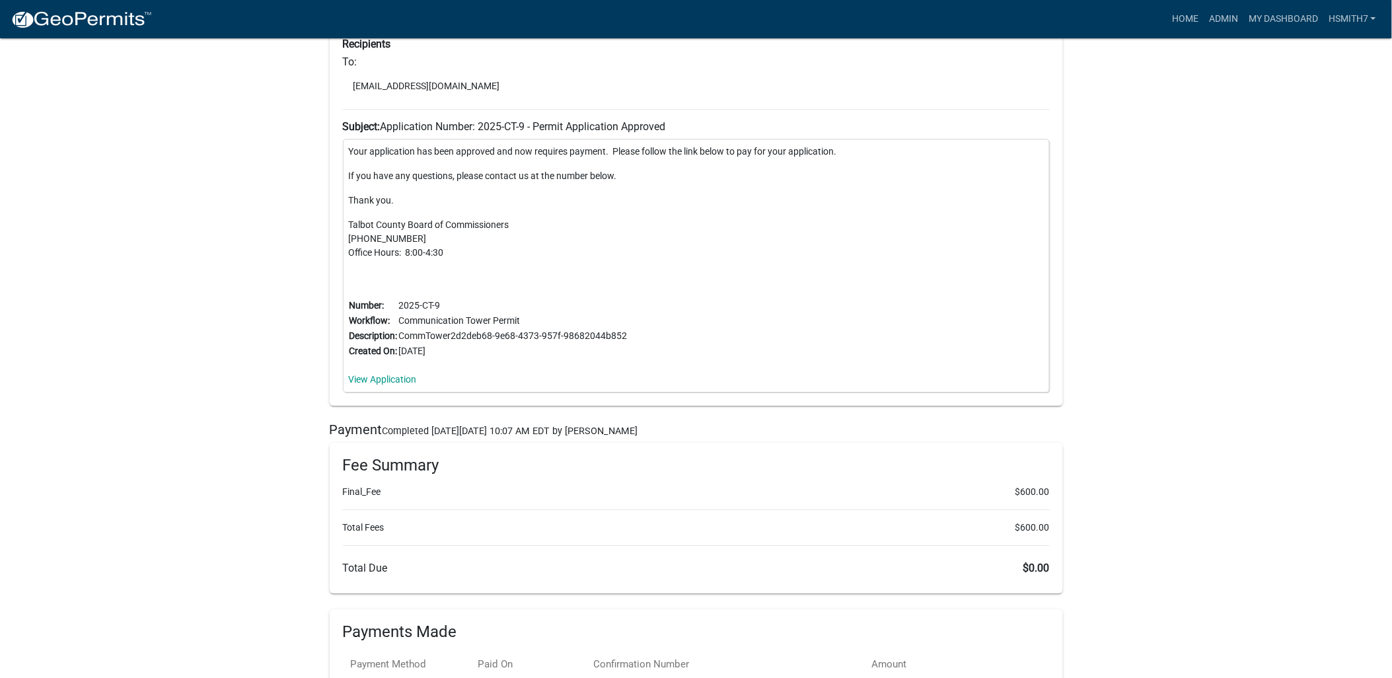
scroll to position [3027, 0]
